Goal: Information Seeking & Learning: Learn about a topic

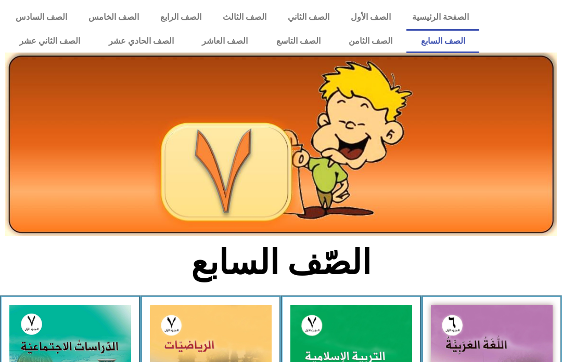
scroll to position [114, 0]
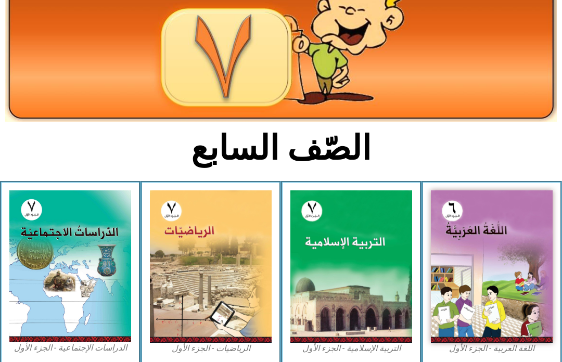
click at [350, 266] on img at bounding box center [351, 266] width 122 height 152
click at [397, 207] on img at bounding box center [351, 266] width 122 height 152
click at [356, 240] on img at bounding box center [351, 266] width 122 height 152
click at [342, 264] on img at bounding box center [351, 266] width 122 height 152
click at [383, 214] on img at bounding box center [351, 266] width 122 height 152
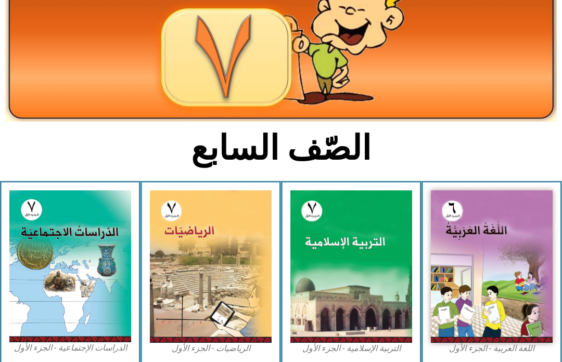
click at [369, 218] on img at bounding box center [351, 266] width 122 height 152
click at [370, 222] on img at bounding box center [351, 266] width 122 height 152
click at [353, 248] on img at bounding box center [351, 266] width 122 height 152
click at [359, 243] on img at bounding box center [351, 266] width 122 height 152
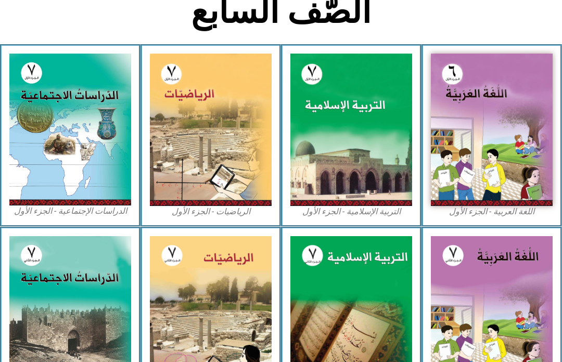
scroll to position [253, 0]
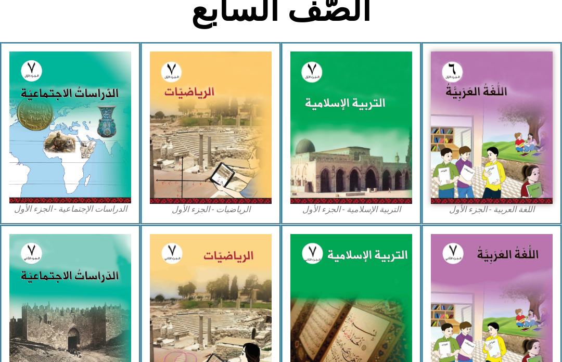
click at [370, 149] on img at bounding box center [351, 127] width 122 height 152
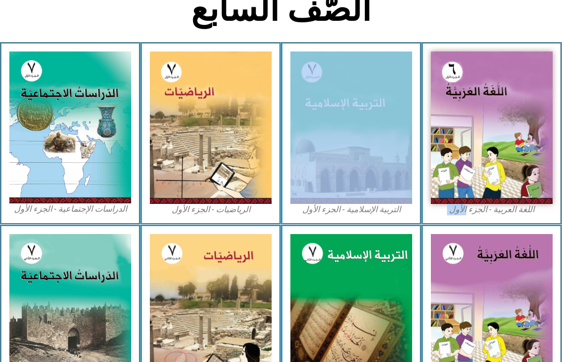
click at [375, 128] on img at bounding box center [351, 127] width 122 height 152
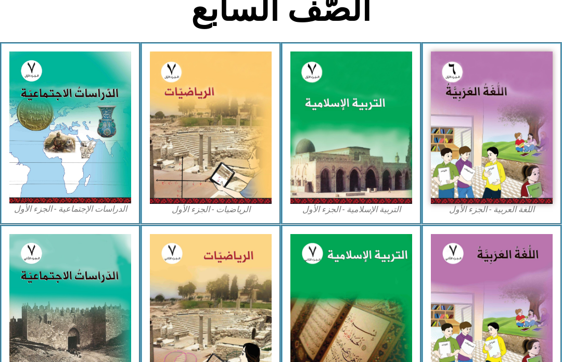
click at [383, 150] on img at bounding box center [351, 127] width 122 height 152
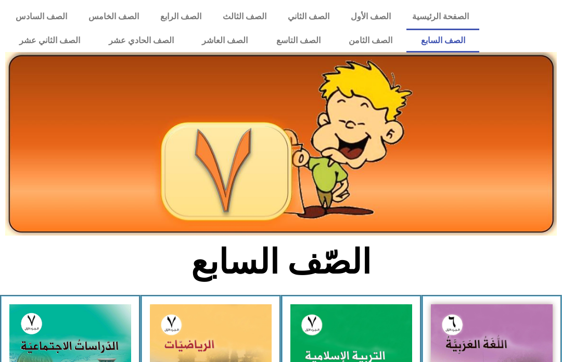
scroll to position [0, 0]
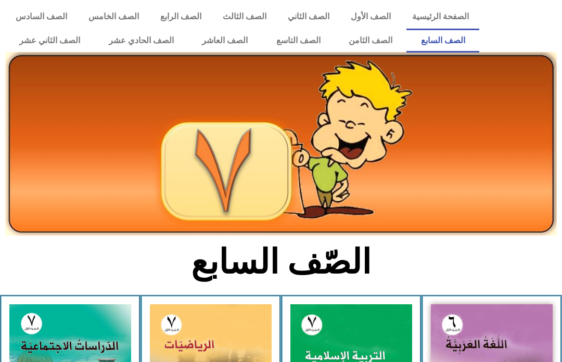
scroll to position [1, 0]
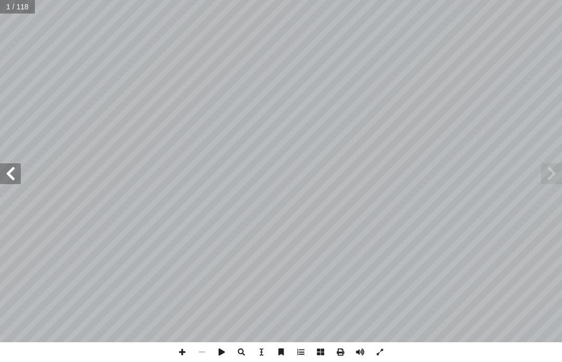
click at [556, 171] on span at bounding box center [551, 173] width 21 height 21
click at [549, 166] on span at bounding box center [551, 173] width 21 height 21
click at [5, 178] on span at bounding box center [10, 173] width 21 height 21
click at [5, 176] on span at bounding box center [10, 173] width 21 height 21
click at [7, 171] on span at bounding box center [10, 173] width 21 height 21
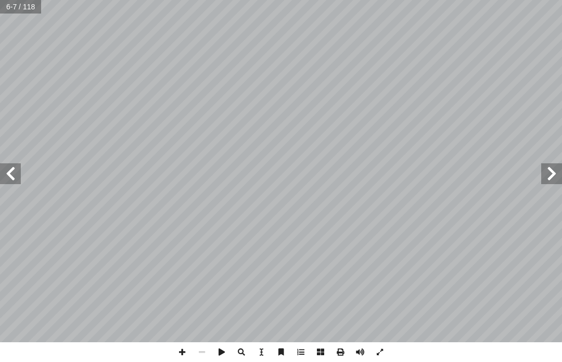
click at [544, 166] on span at bounding box center [551, 173] width 21 height 21
click at [553, 164] on span at bounding box center [551, 173] width 21 height 21
click at [4, 174] on span at bounding box center [10, 173] width 21 height 21
click at [4, 176] on span at bounding box center [10, 173] width 21 height 21
click at [9, 168] on span at bounding box center [10, 173] width 21 height 21
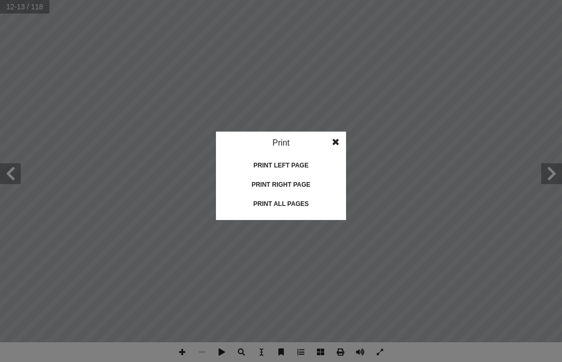
click at [313, 206] on div "Print all pages" at bounding box center [281, 204] width 104 height 17
